Goal: Transaction & Acquisition: Subscribe to service/newsletter

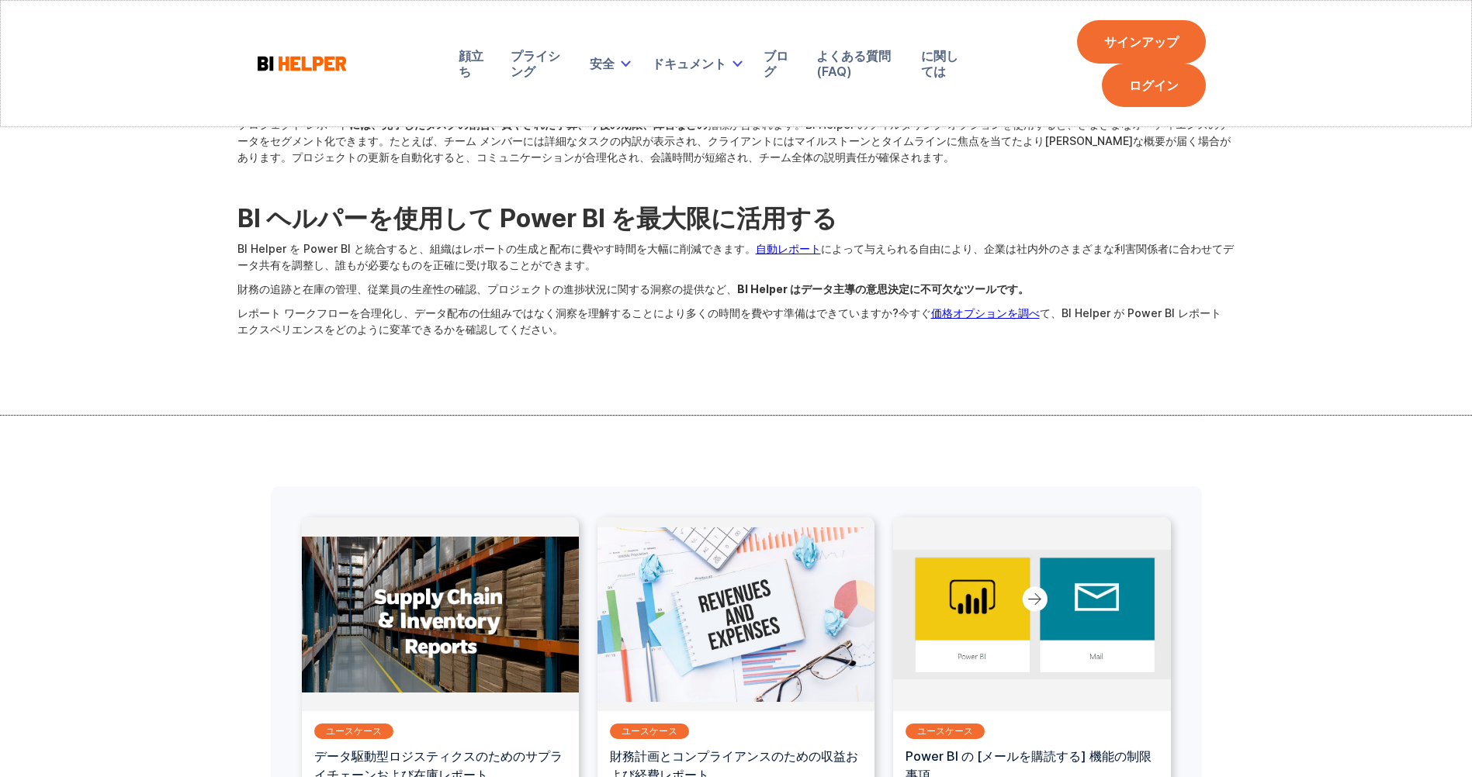
scroll to position [2483, 0]
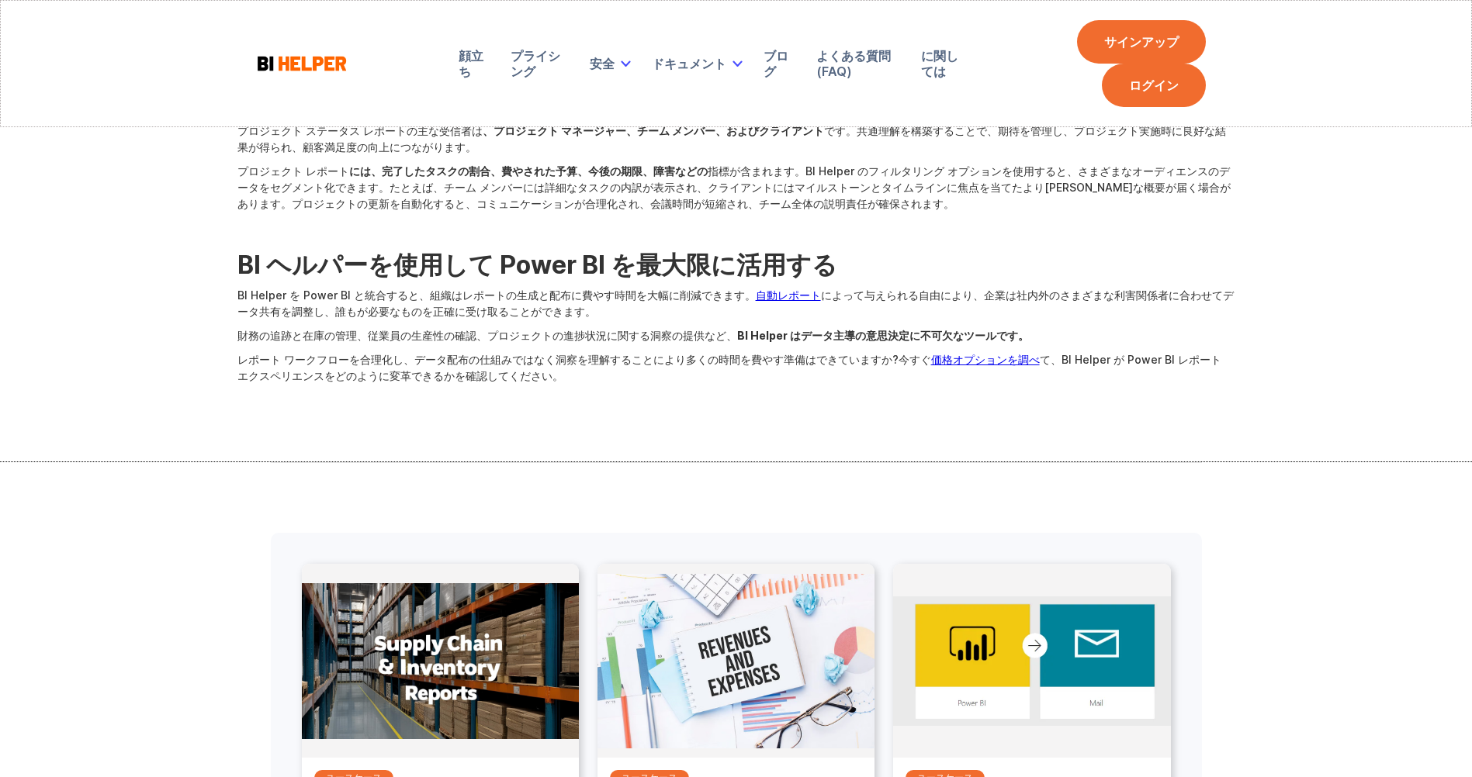
click at [1016, 363] on link "価格オプションを調べ" at bounding box center [985, 359] width 109 height 13
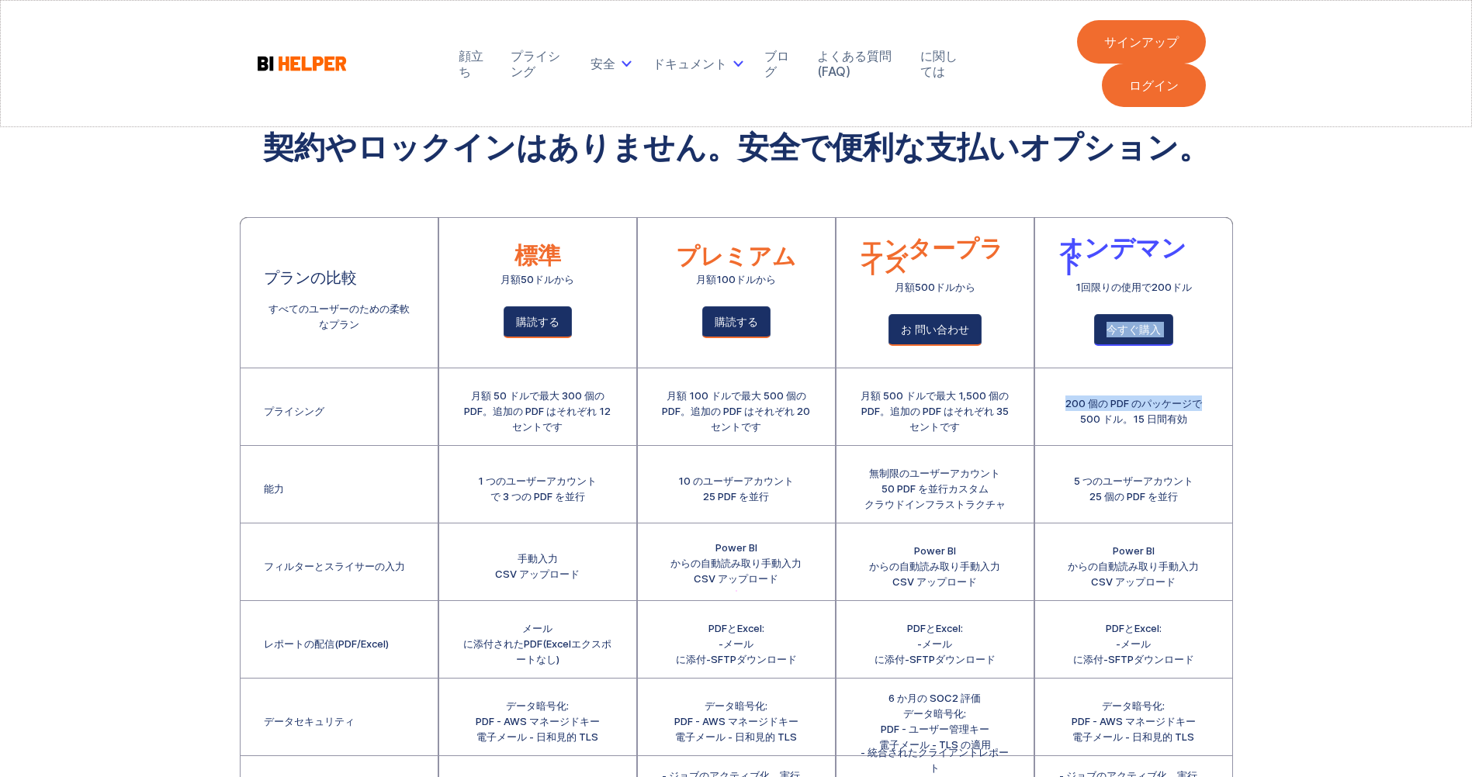
click at [1324, 372] on div "顔立ち プライシング 安全 Secure Email Delivery ドキュメント Product Guide Privacy EULA ブログ よくある質…" at bounding box center [736, 456] width 1472 height 912
drag, startPoint x: 1324, startPoint y: 372, endPoint x: 1317, endPoint y: 452, distance: 80.2
click at [1317, 452] on div "顔立ち プライシング 安全 Secure Email Delivery ドキュメント Product Guide Privacy EULA ブログ よくある質…" at bounding box center [736, 456] width 1472 height 912
